Goal: Check status: Check status

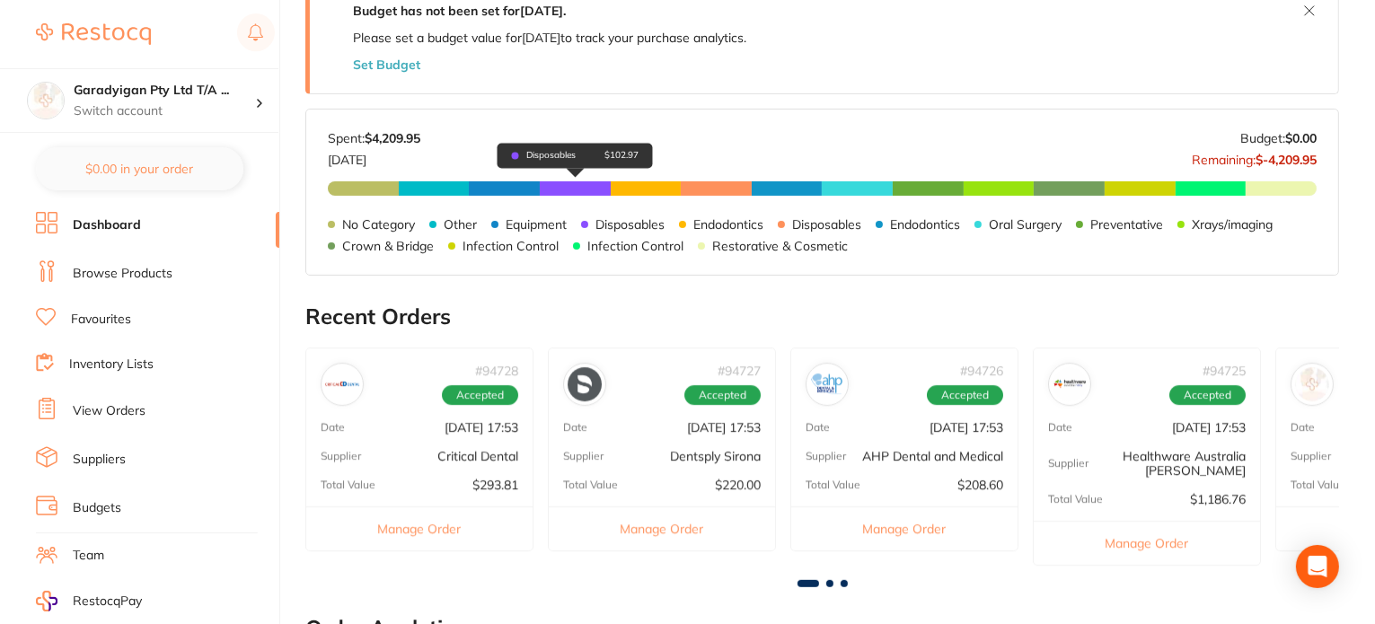
scroll to position [824, 0]
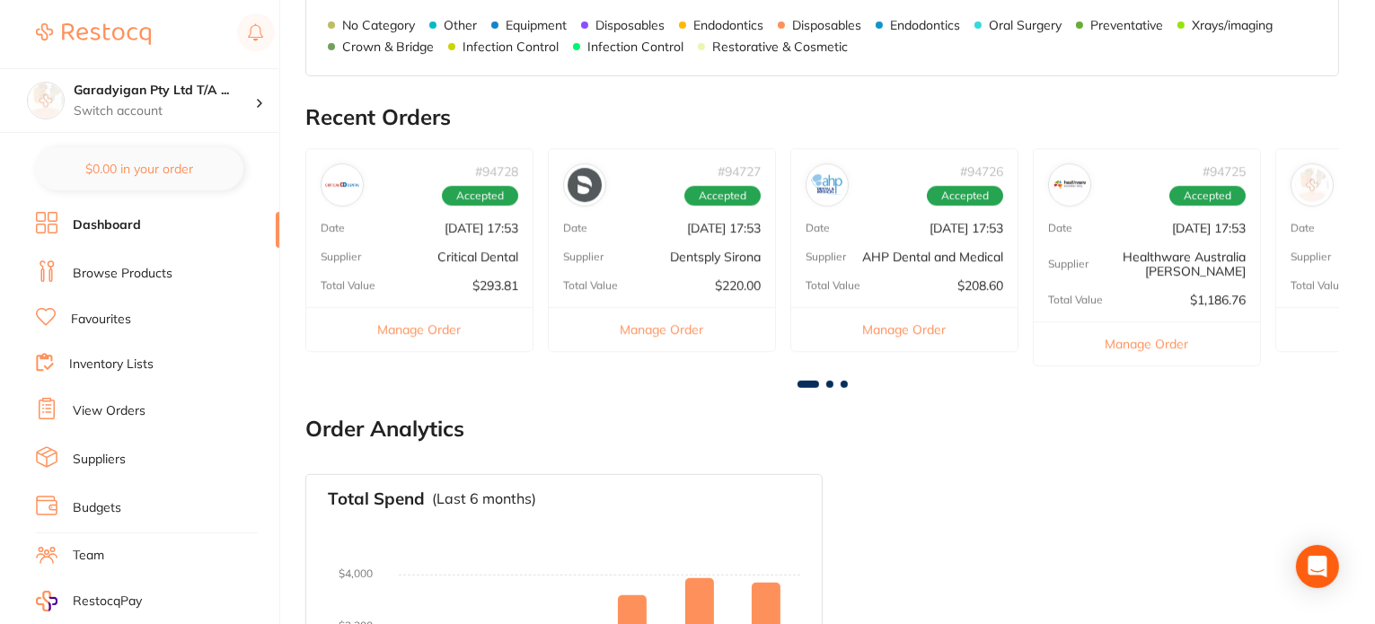
click at [827, 381] on span at bounding box center [829, 384] width 7 height 7
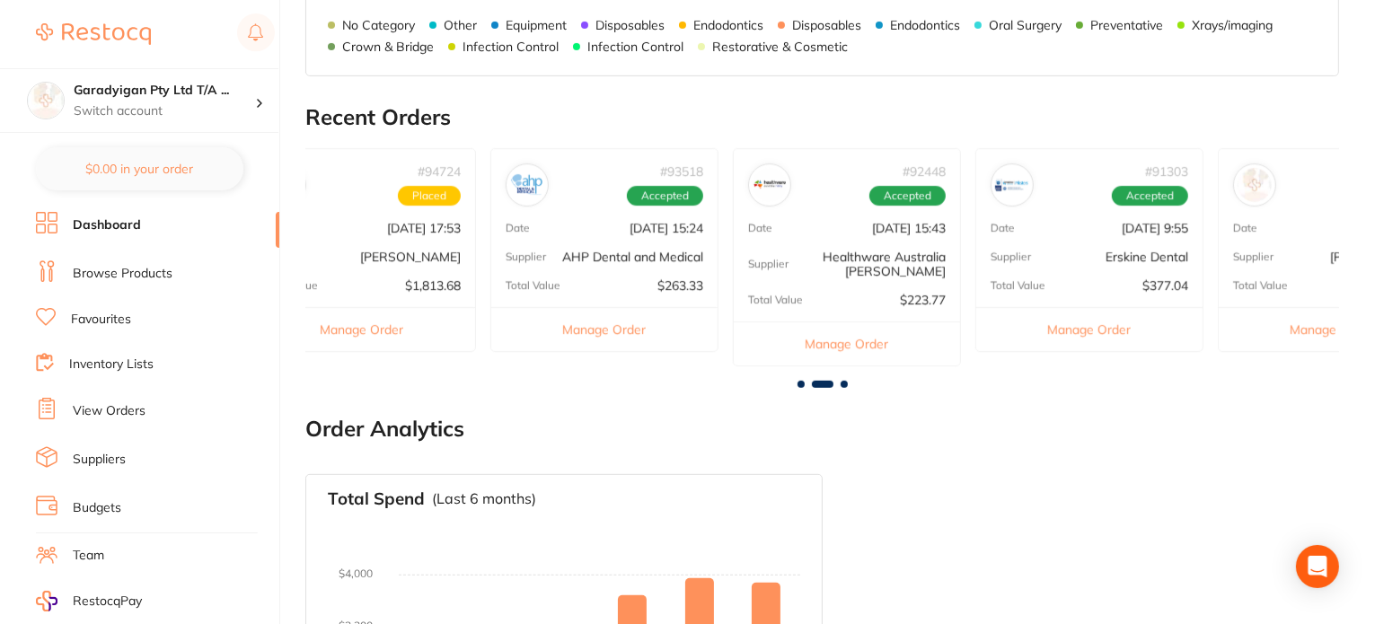
scroll to position [0, 1033]
click at [430, 283] on p "$1,813.68" at bounding box center [427, 285] width 56 height 14
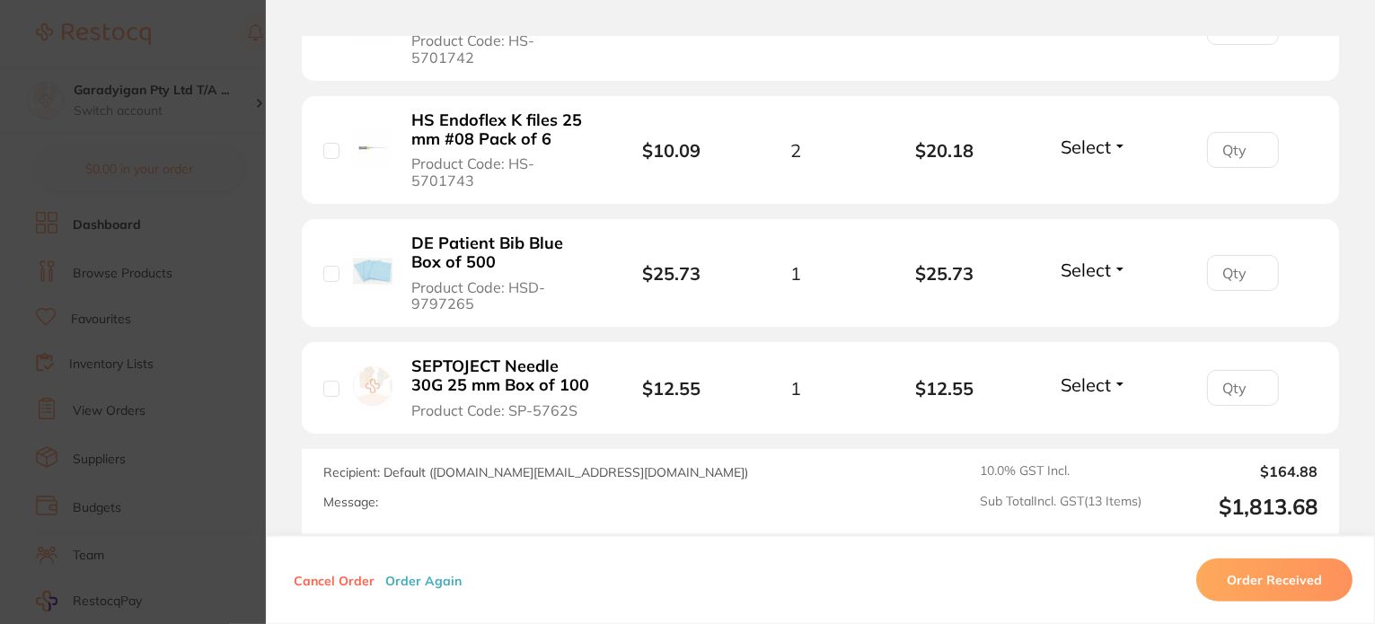
scroll to position [1885, 0]
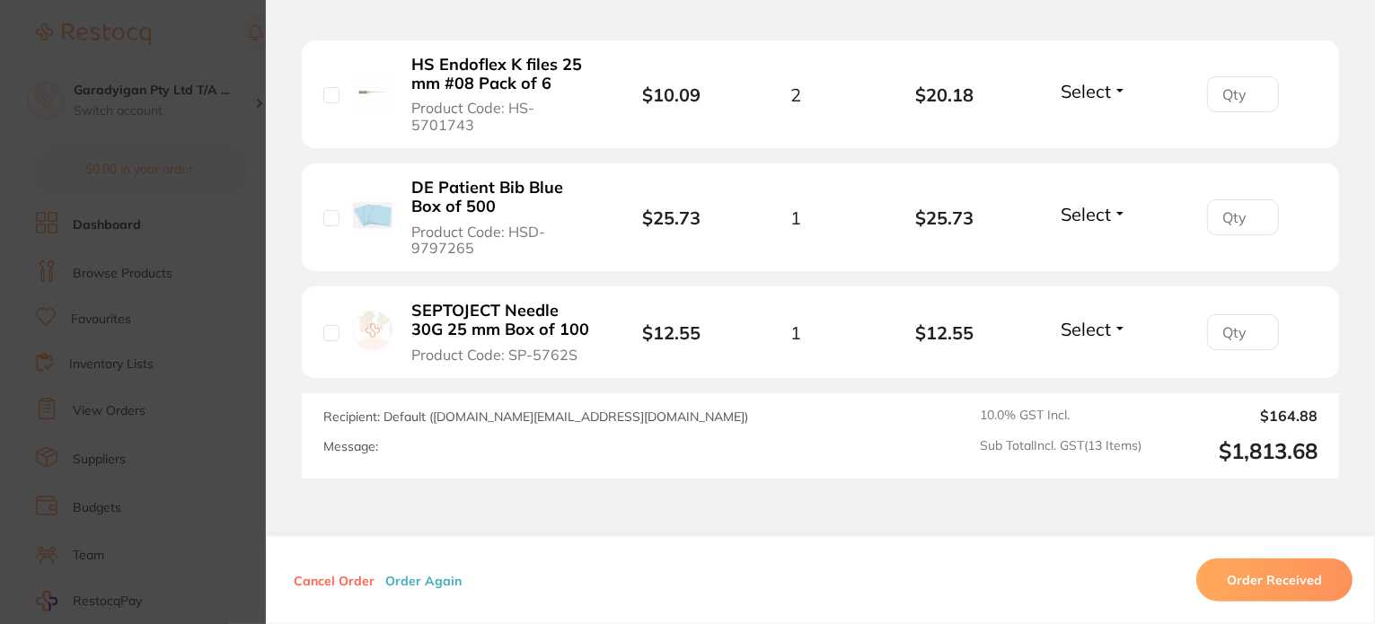
click at [611, 367] on li "SEPTOJECT Needle 30G 25 mm Box of 100 Product Code: SP-5762S $12.55 1 $12.55 Se…" at bounding box center [820, 332] width 1037 height 92
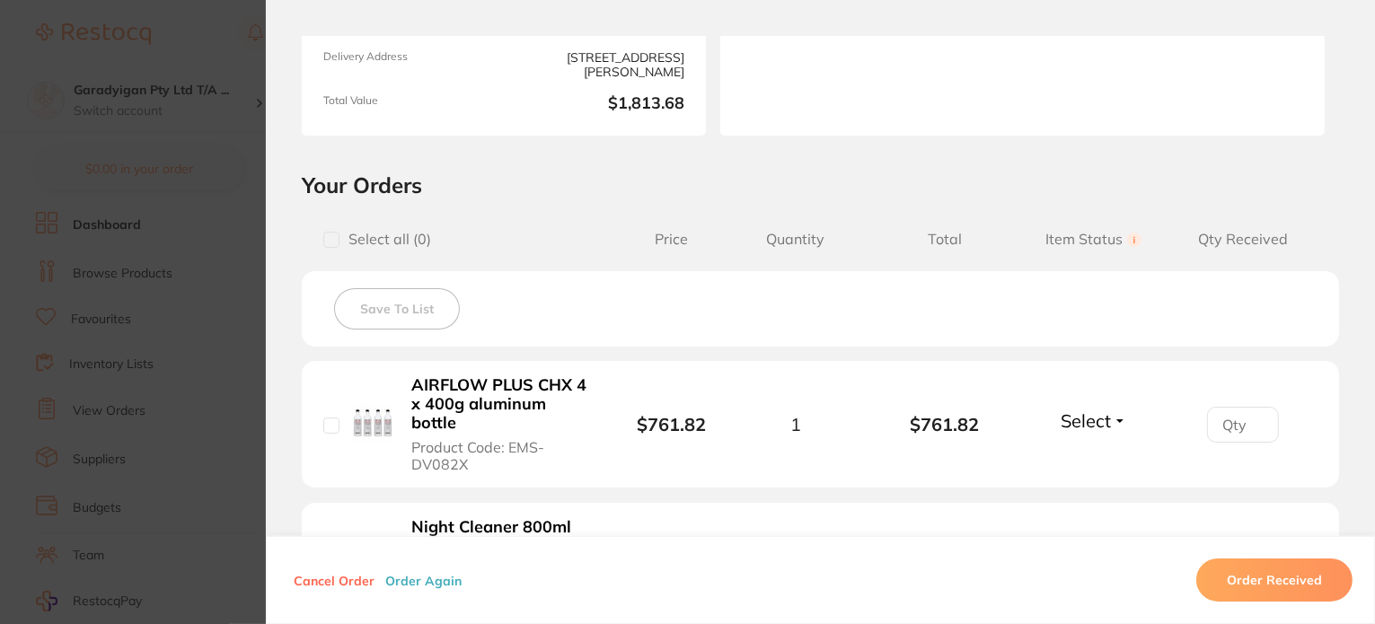
scroll to position [0, 0]
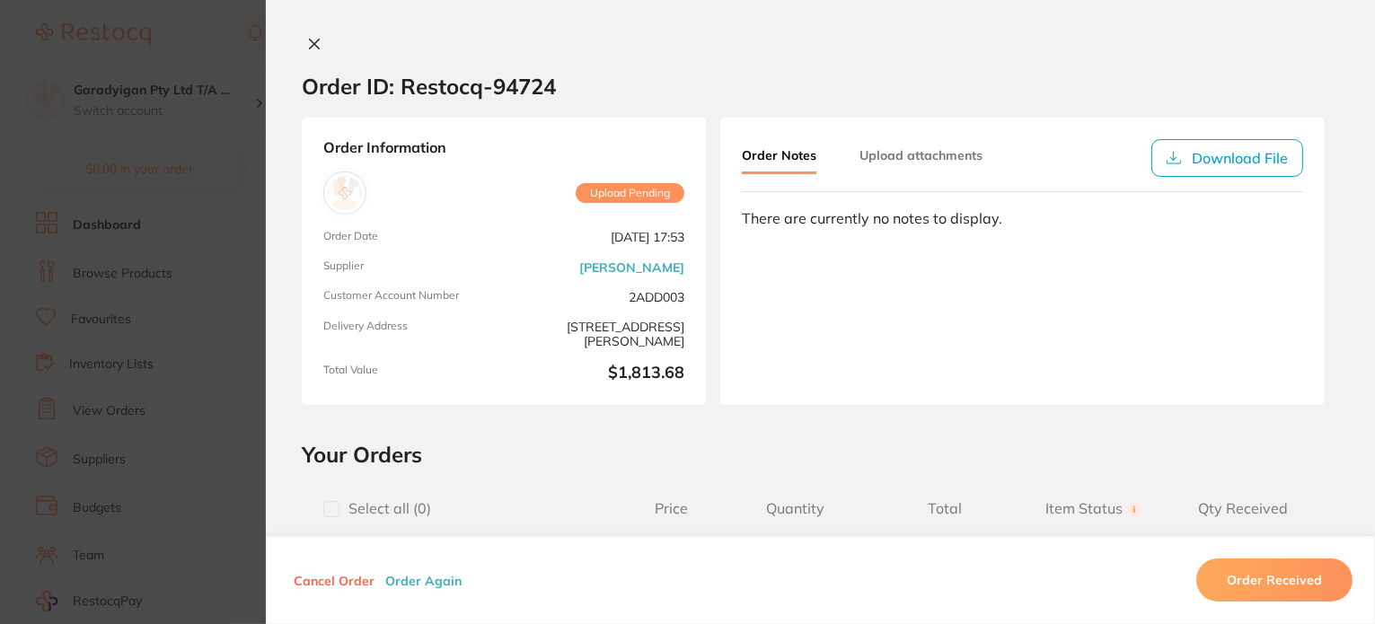
click at [310, 42] on icon at bounding box center [315, 45] width 10 height 10
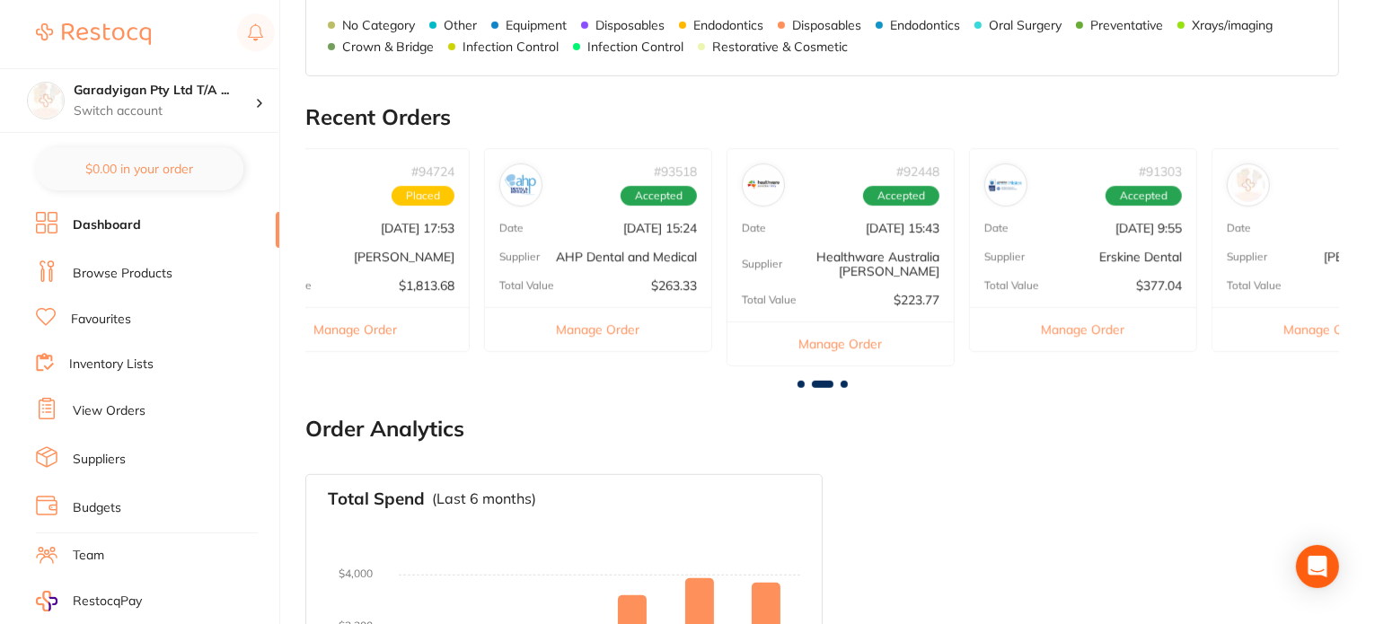
click at [802, 381] on span at bounding box center [800, 384] width 7 height 7
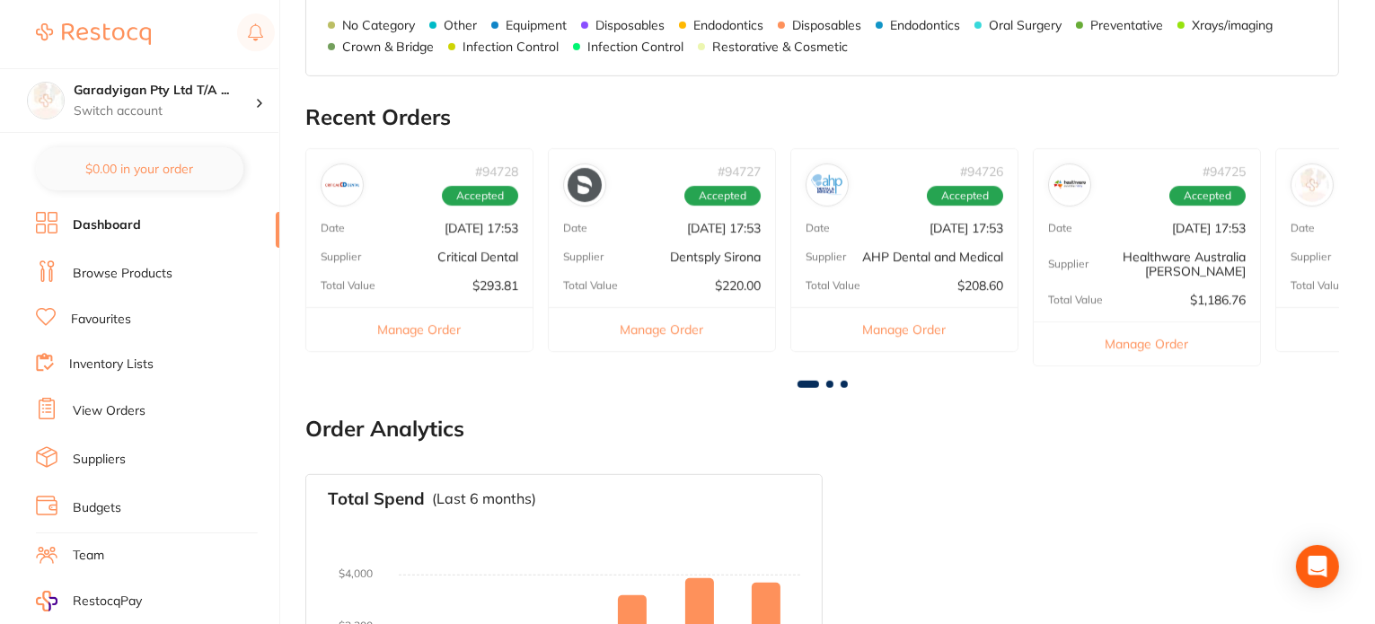
click at [487, 243] on div "# 94728 Accepted Date [DATE] 17:53 Supplier Critical Dental Total Value $293.81…" at bounding box center [419, 250] width 228 height 204
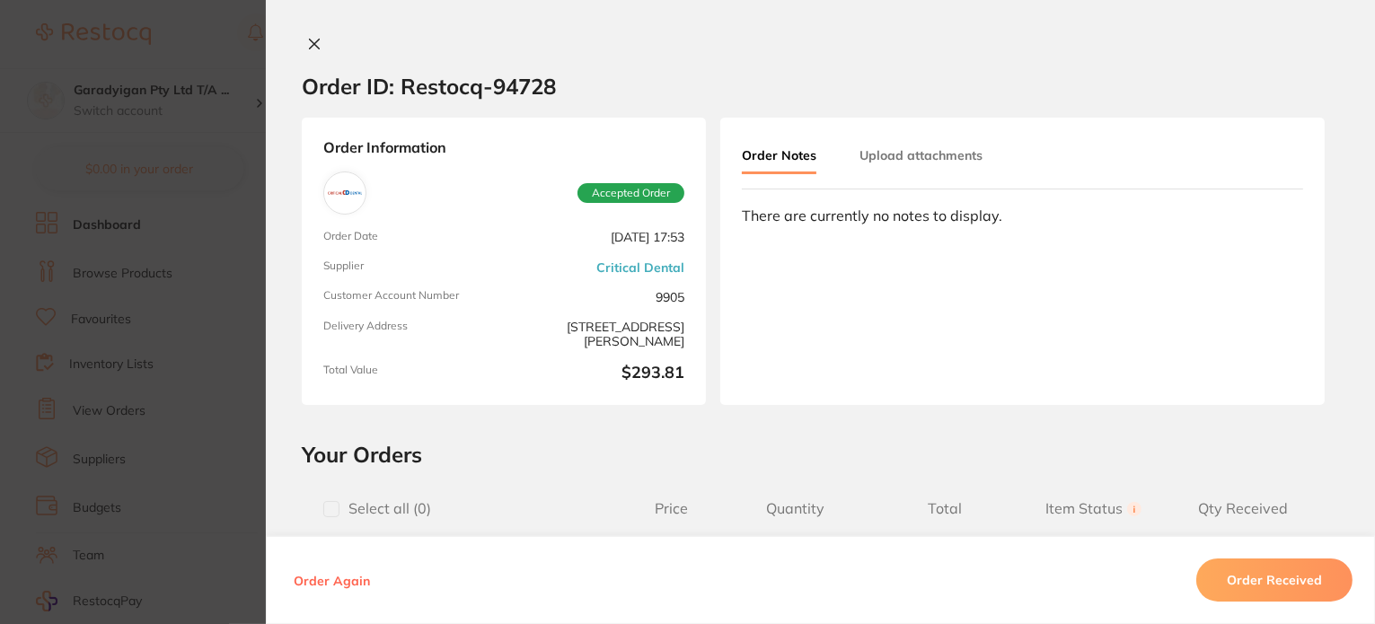
drag, startPoint x: 315, startPoint y: 42, endPoint x: 358, endPoint y: 62, distance: 47.4
click at [318, 42] on button at bounding box center [314, 45] width 25 height 19
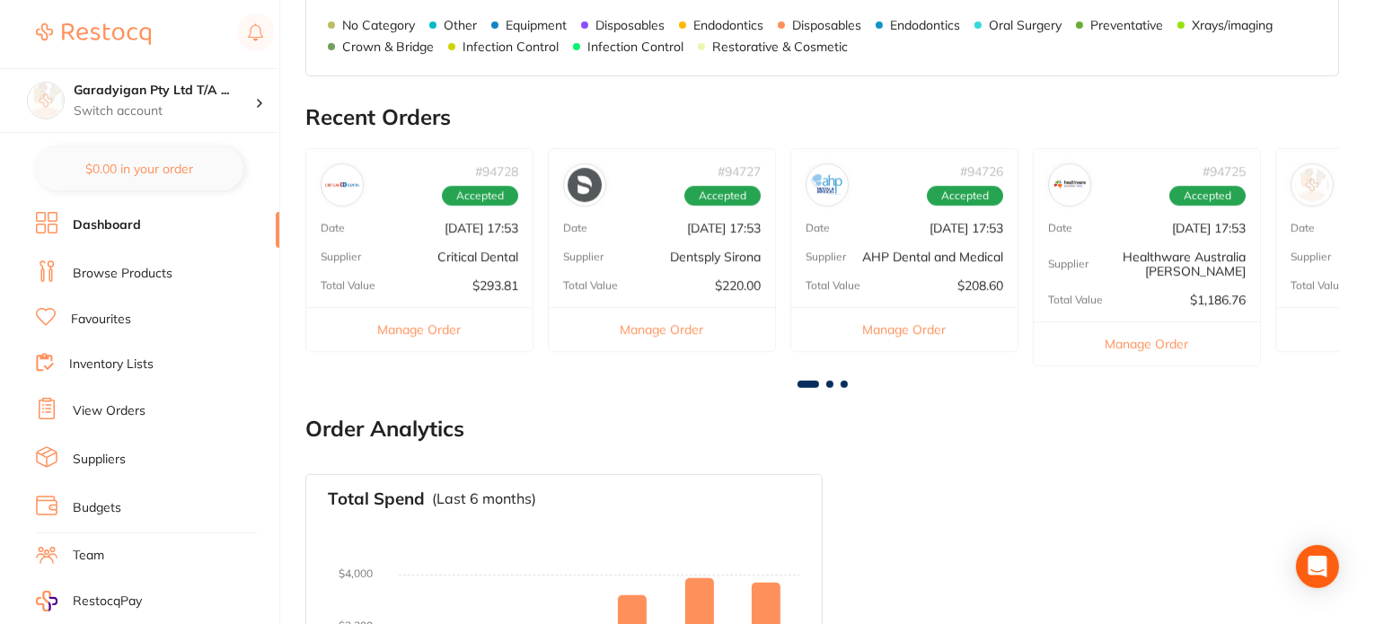
click at [733, 243] on div "# 94727 Accepted Date [DATE] 17:53 Supplier Dentsply Sirona Total Value $220.00…" at bounding box center [662, 250] width 228 height 204
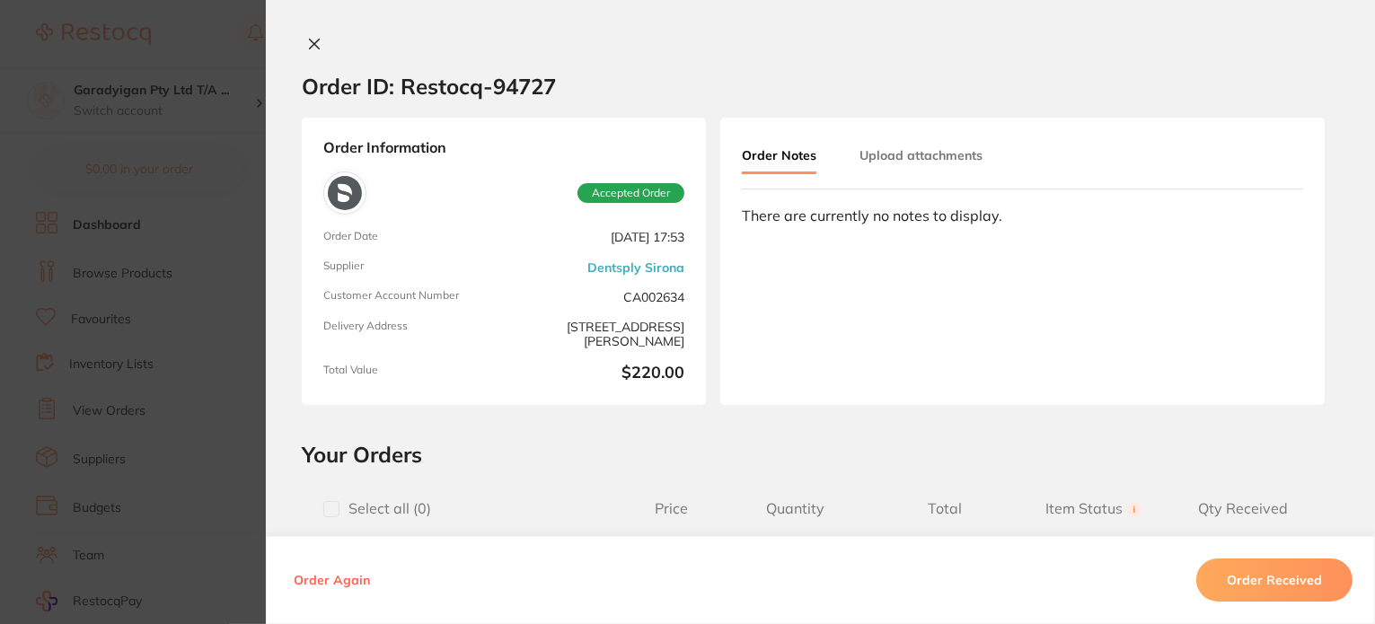
drag, startPoint x: 312, startPoint y: 46, endPoint x: 358, endPoint y: 57, distance: 47.0
click at [320, 44] on button at bounding box center [314, 45] width 25 height 19
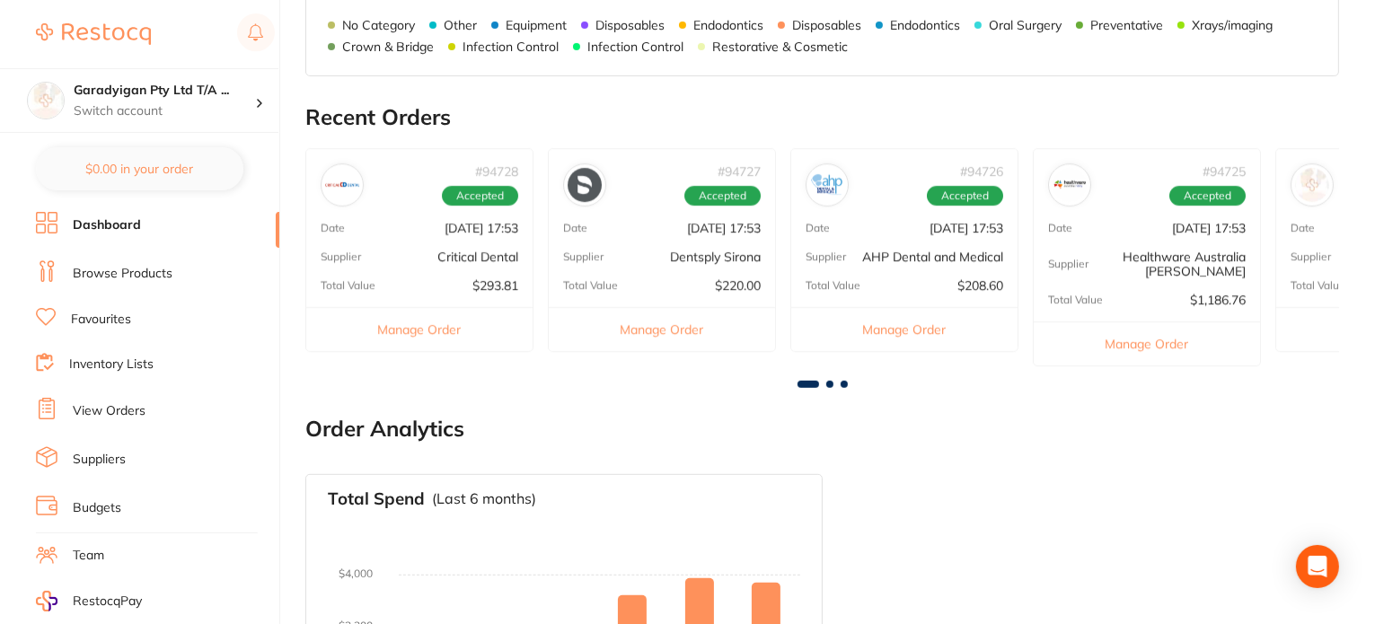
click at [927, 250] on p "AHP Dental and Medical" at bounding box center [932, 257] width 141 height 14
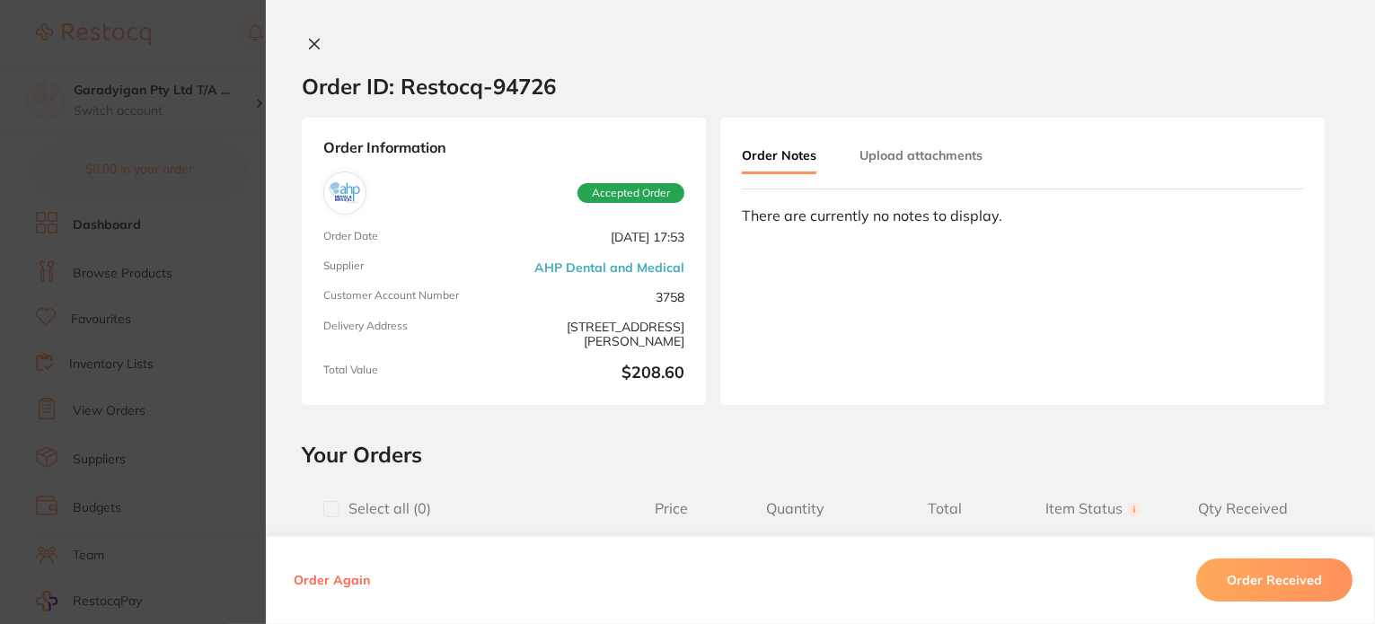
click at [312, 39] on icon at bounding box center [314, 44] width 14 height 14
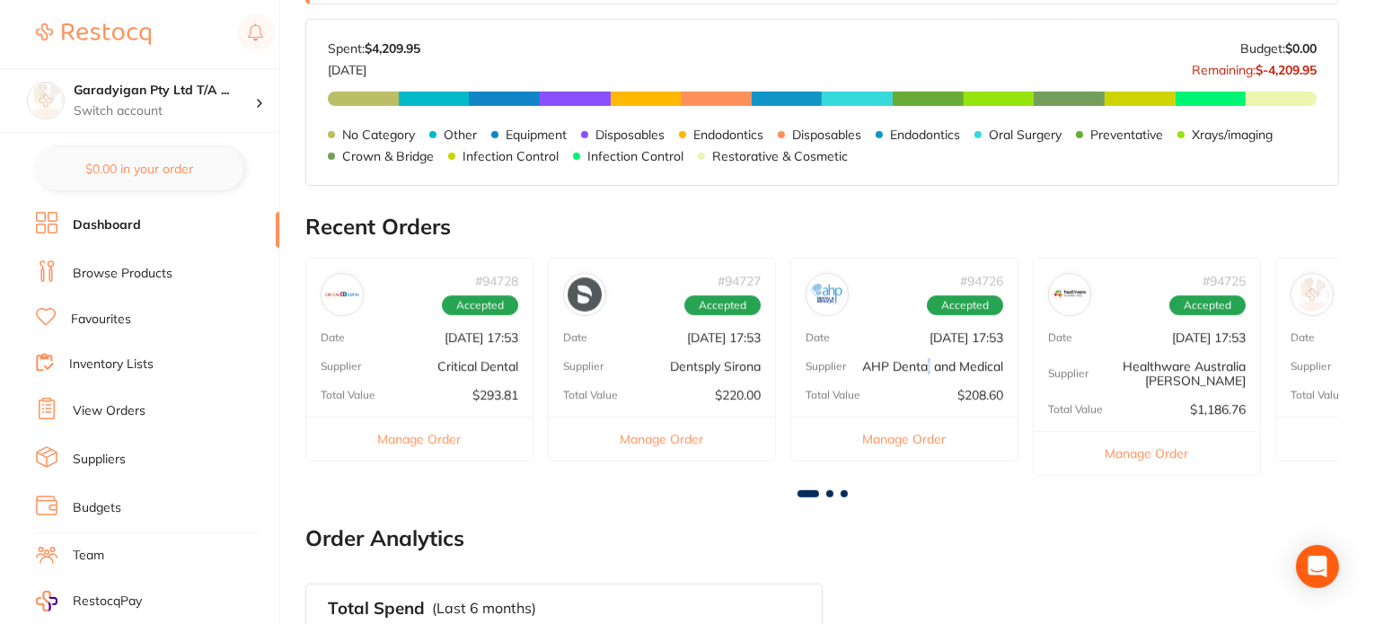
scroll to position [808, 0]
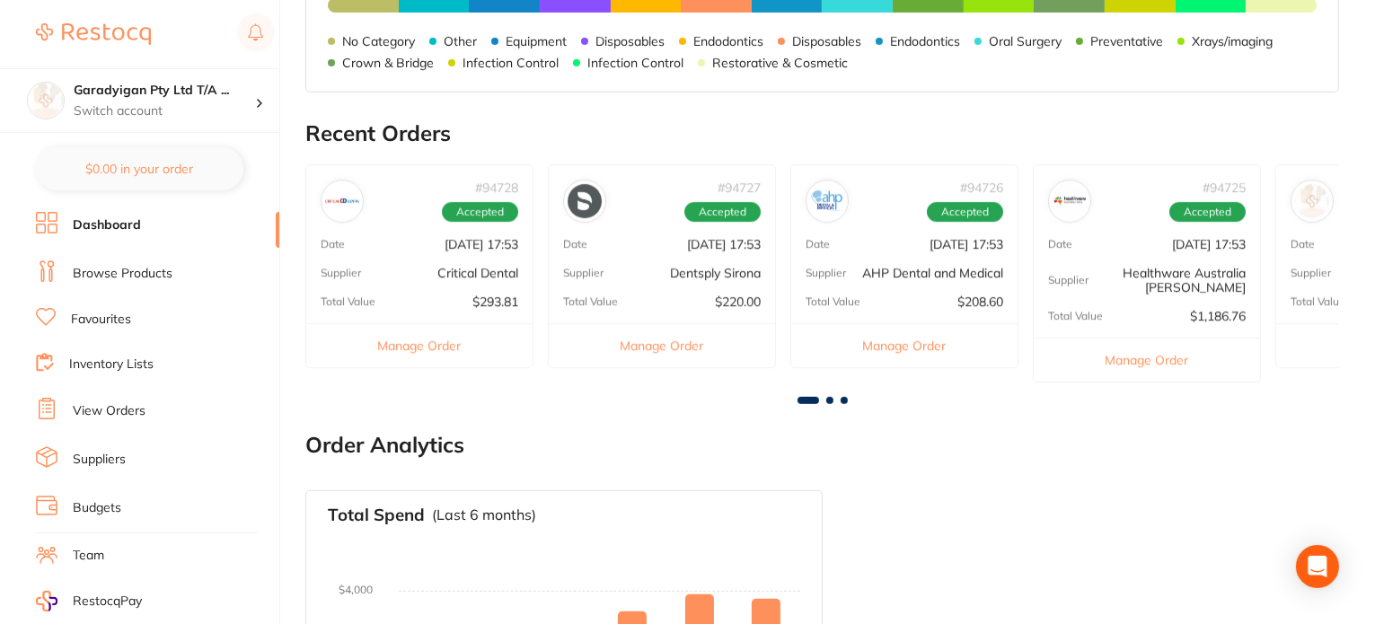
click at [1164, 270] on p "Healthware Australia [PERSON_NAME]" at bounding box center [1166, 280] width 157 height 29
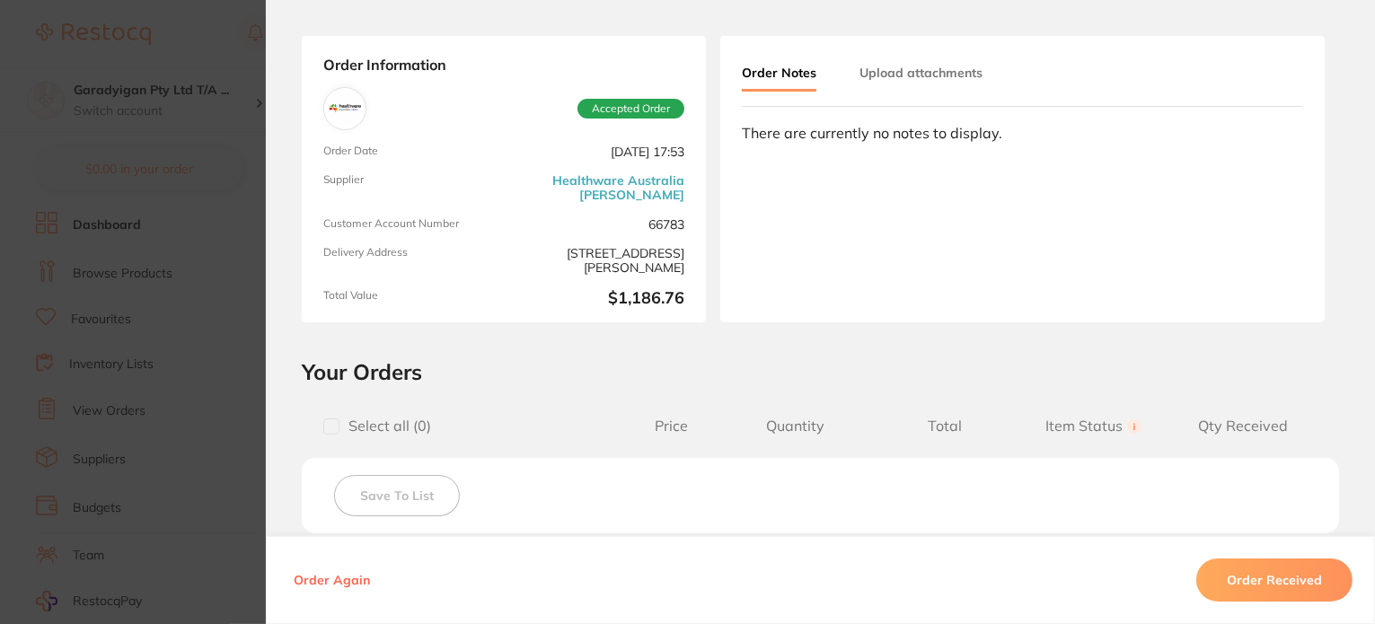
scroll to position [0, 0]
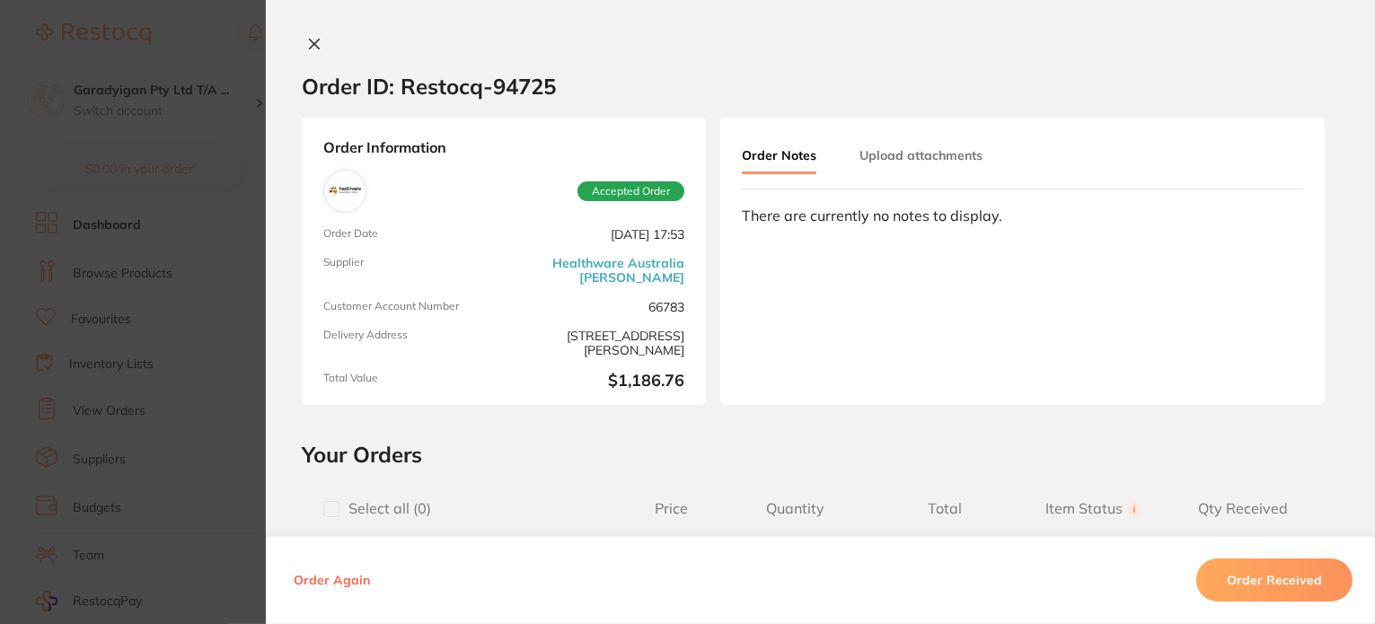
click at [309, 40] on icon at bounding box center [314, 44] width 14 height 14
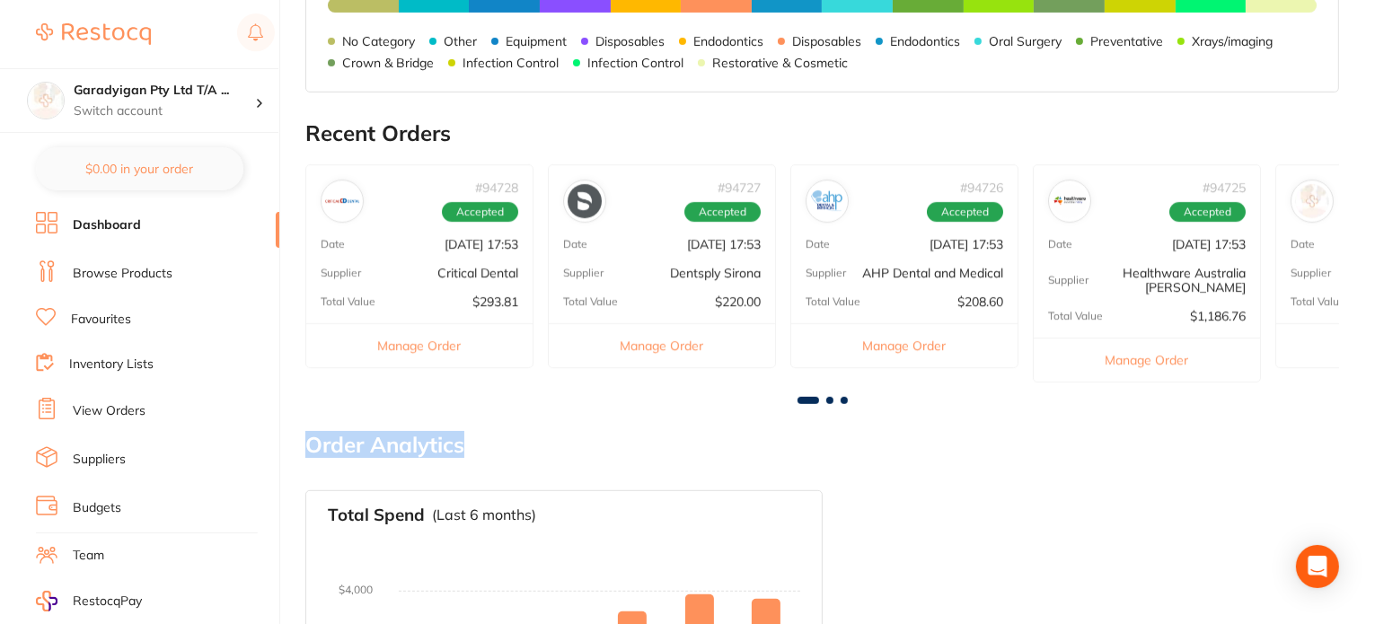
click at [826, 405] on main "Dashboard Welcome back, [PERSON_NAME] Pty Ltd T/A Annandale Dental Total Spend …" at bounding box center [839, 51] width 1069 height 1719
click at [835, 397] on div at bounding box center [821, 400] width 1033 height 7
click at [830, 400] on span at bounding box center [829, 400] width 7 height 7
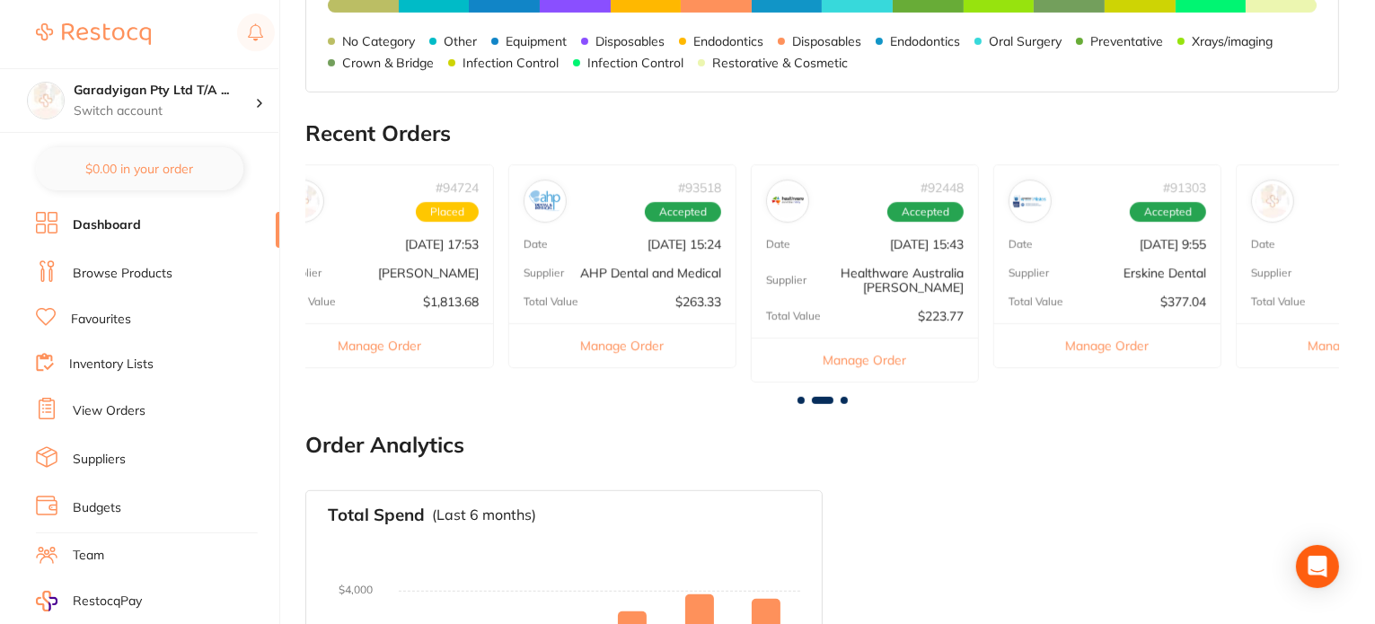
scroll to position [0, 1033]
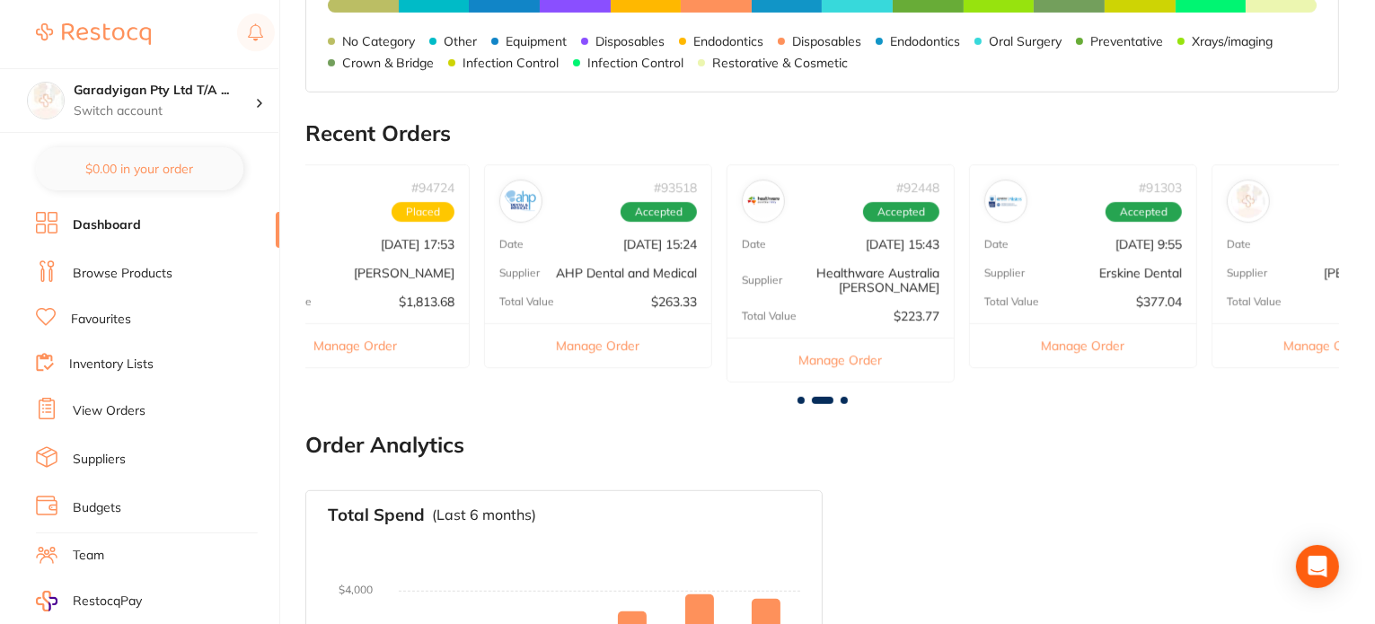
click at [797, 399] on span at bounding box center [800, 400] width 7 height 7
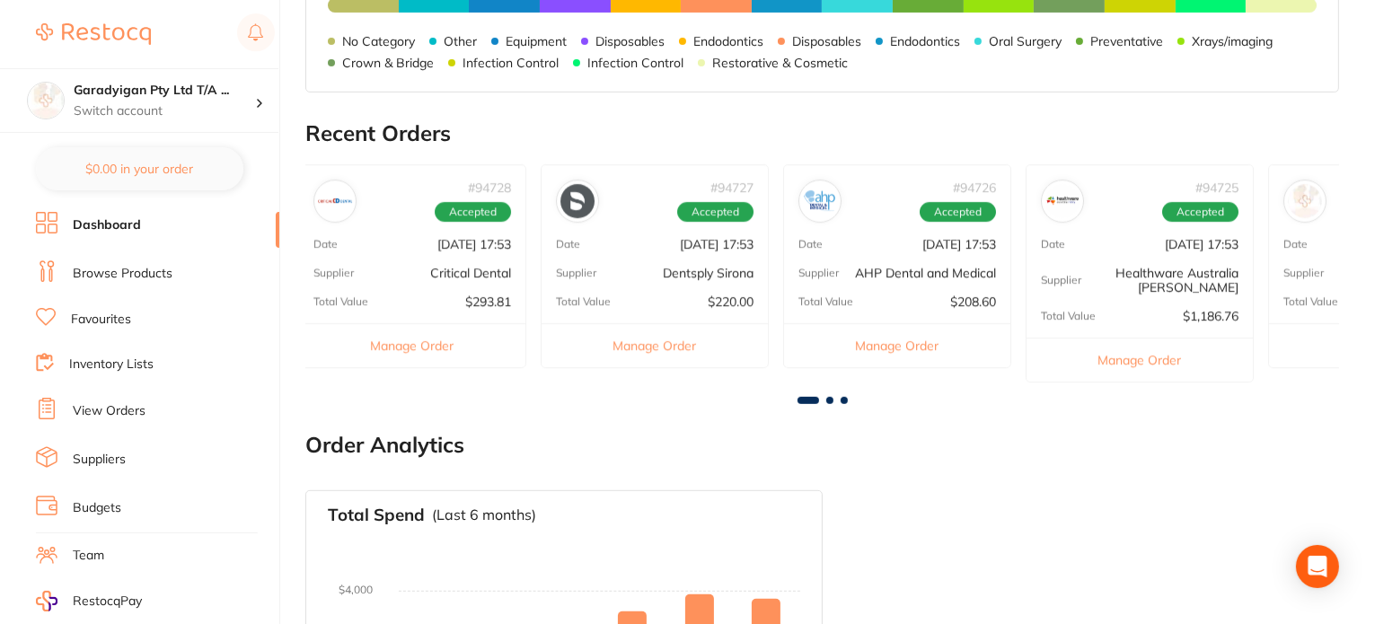
scroll to position [0, 0]
